Goal: Task Accomplishment & Management: Complete application form

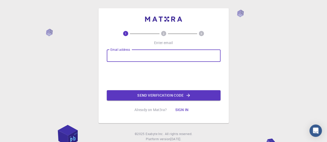
type input "[EMAIL_ADDRESS][DOMAIN_NAME]"
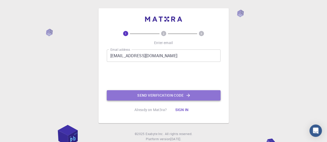
click at [166, 96] on button "Send verification code" at bounding box center [164, 95] width 114 height 10
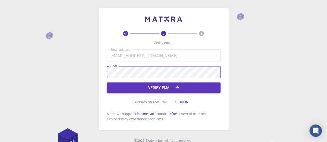
click at [157, 88] on button "Verify email" at bounding box center [164, 88] width 114 height 10
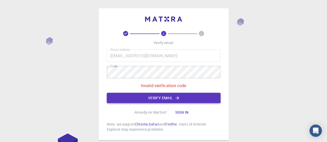
click at [168, 99] on button "Verify email" at bounding box center [164, 98] width 114 height 10
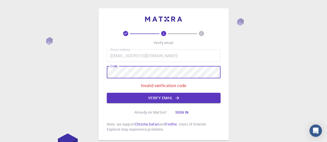
click at [104, 74] on div "2 3 Verify email Email address [EMAIL_ADDRESS][DOMAIN_NAME] Email address Code …" at bounding box center [163, 74] width 130 height 132
click at [165, 97] on button "Verify email" at bounding box center [164, 98] width 114 height 10
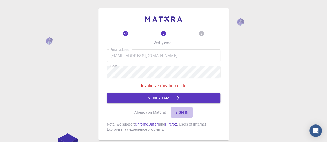
click at [185, 112] on button "Sign in" at bounding box center [182, 112] width 22 height 10
